Goal: Check status

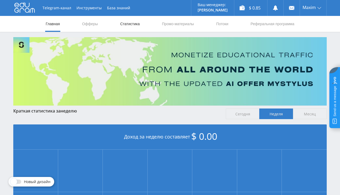
click at [125, 27] on link "Статистика" at bounding box center [130, 24] width 21 height 16
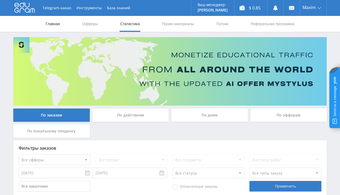
click at [57, 24] on link "Главная" at bounding box center [52, 24] width 15 height 16
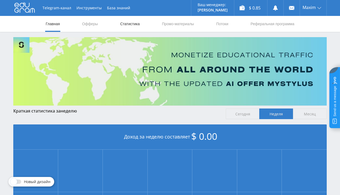
click at [132, 22] on link "Статистика" at bounding box center [130, 24] width 21 height 16
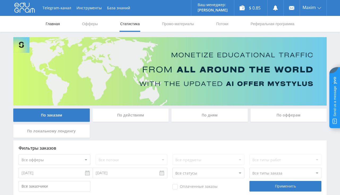
click at [53, 22] on link "Главная" at bounding box center [52, 24] width 15 height 16
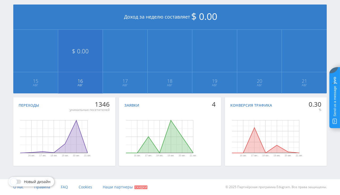
scroll to position [8, 0]
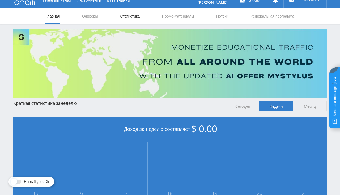
click at [123, 19] on link "Статистика" at bounding box center [130, 16] width 21 height 16
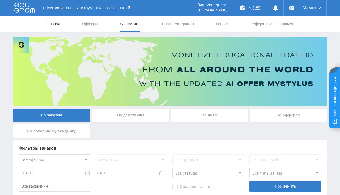
click at [60, 25] on link "Главная" at bounding box center [52, 24] width 15 height 16
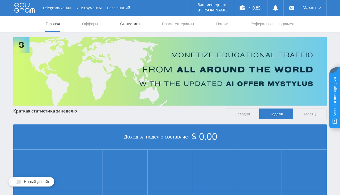
click at [138, 24] on link "Статистика" at bounding box center [130, 24] width 21 height 16
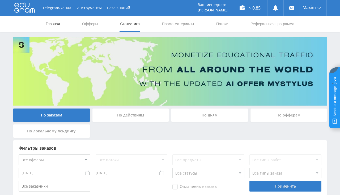
click at [56, 23] on link "Главная" at bounding box center [52, 24] width 15 height 16
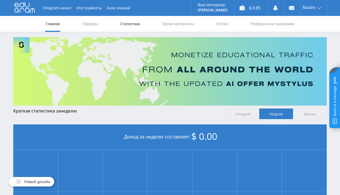
click at [127, 27] on link "Статистика" at bounding box center [130, 24] width 21 height 16
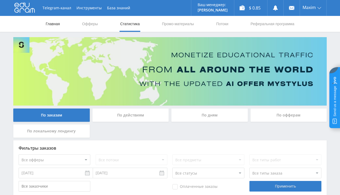
click at [54, 27] on link "Главная" at bounding box center [52, 24] width 15 height 16
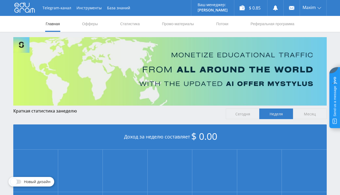
scroll to position [112, 0]
